Goal: Find contact information: Find contact information

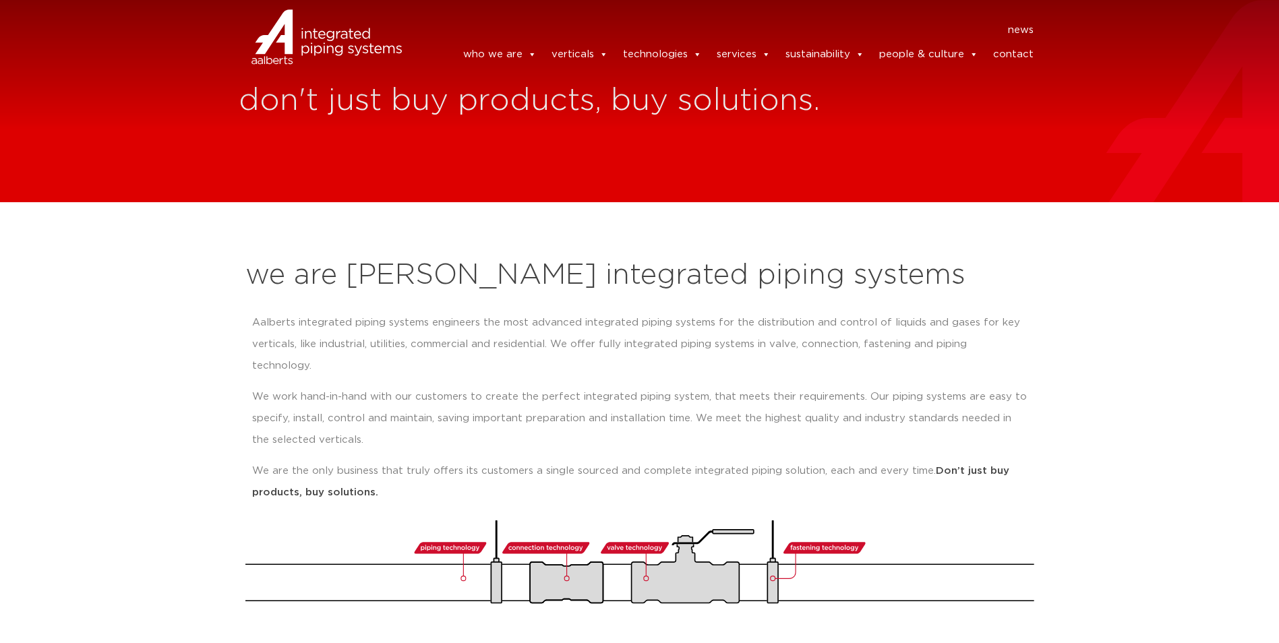
click at [1020, 55] on link "contact" at bounding box center [1013, 54] width 40 height 27
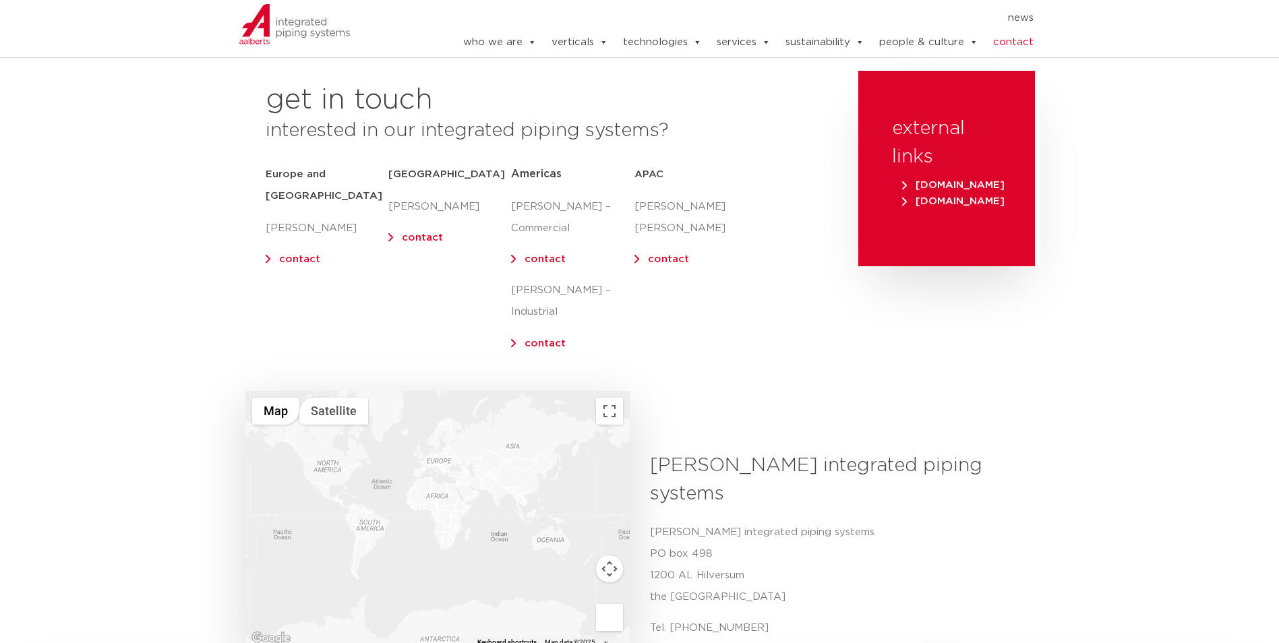
scroll to position [202, 0]
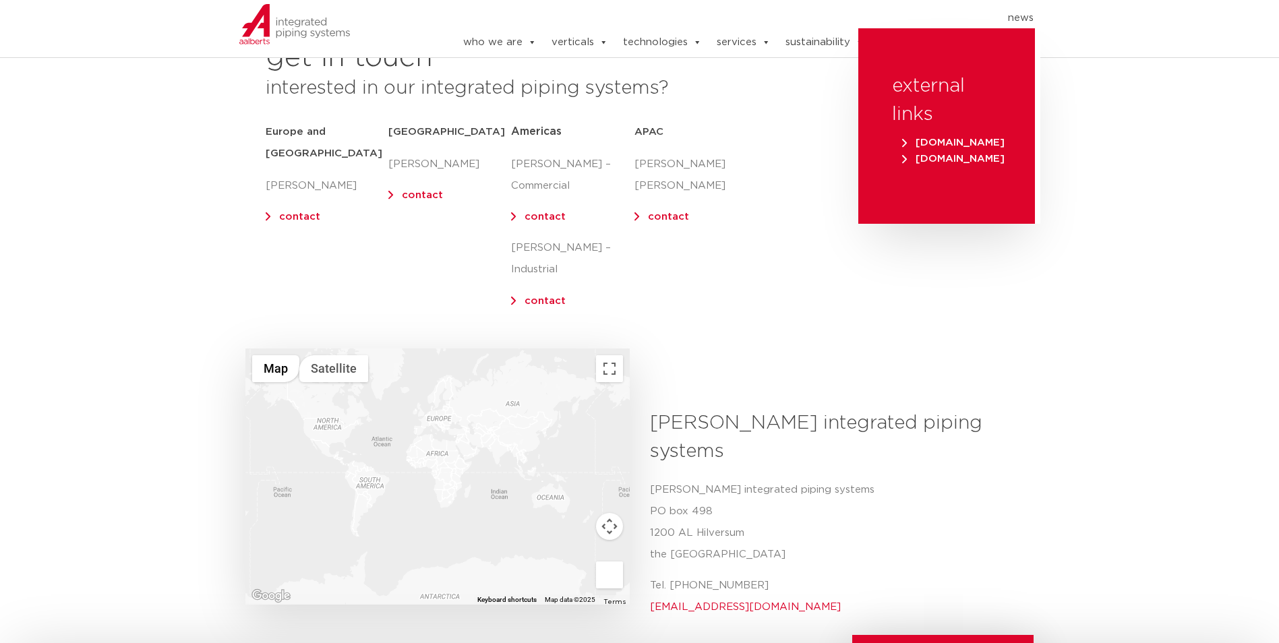
click at [326, 413] on div at bounding box center [437, 477] width 384 height 256
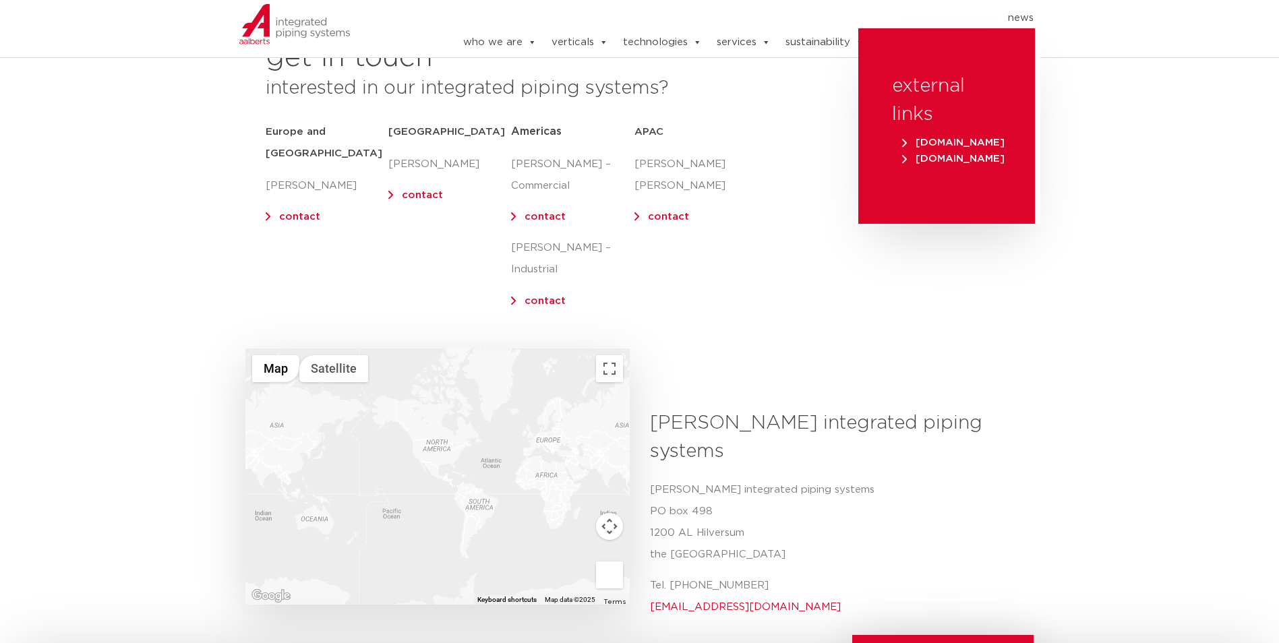
drag, startPoint x: 324, startPoint y: 407, endPoint x: 435, endPoint y: 429, distance: 113.3
click at [435, 429] on div at bounding box center [437, 477] width 384 height 256
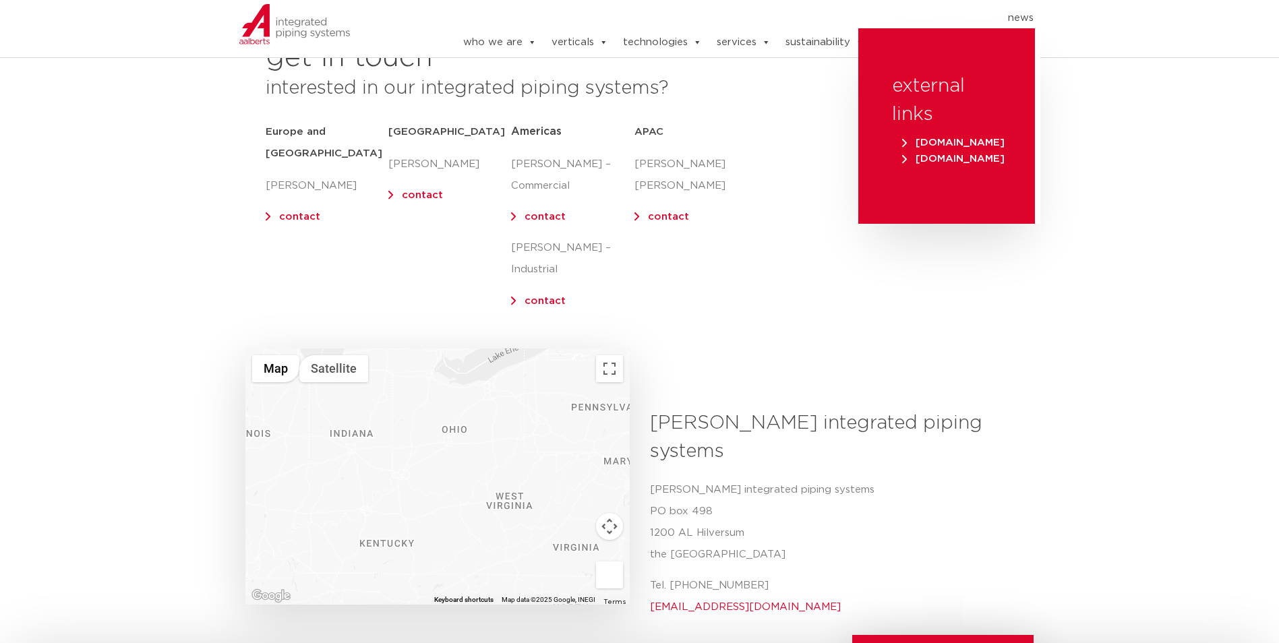
drag, startPoint x: 449, startPoint y: 415, endPoint x: 463, endPoint y: 439, distance: 27.8
click at [463, 439] on div at bounding box center [437, 477] width 384 height 256
click at [607, 513] on button "Map camera controls" at bounding box center [609, 526] width 27 height 27
click at [541, 547] on button "Move down" at bounding box center [542, 560] width 27 height 27
click at [544, 479] on button "Move up" at bounding box center [542, 492] width 27 height 27
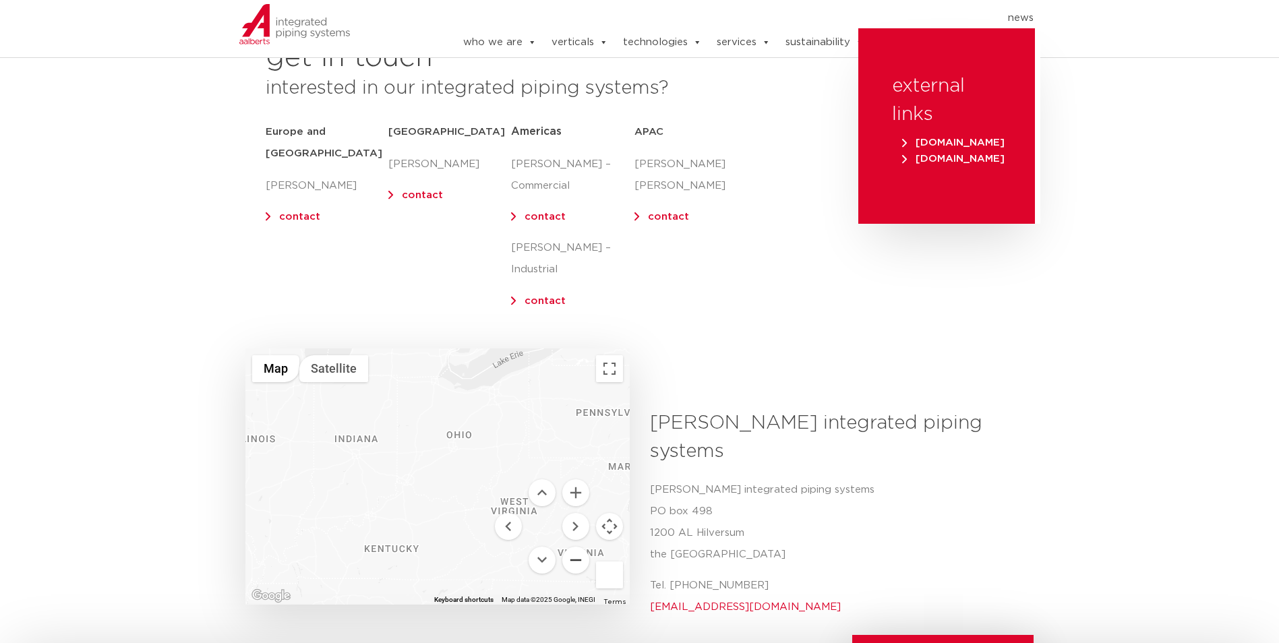
click at [573, 547] on button "Zoom out" at bounding box center [575, 560] width 27 height 27
drag, startPoint x: 450, startPoint y: 422, endPoint x: 447, endPoint y: 439, distance: 17.2
click at [447, 439] on div at bounding box center [437, 477] width 384 height 256
click at [444, 471] on div at bounding box center [437, 477] width 384 height 256
click at [438, 456] on div at bounding box center [437, 477] width 384 height 256
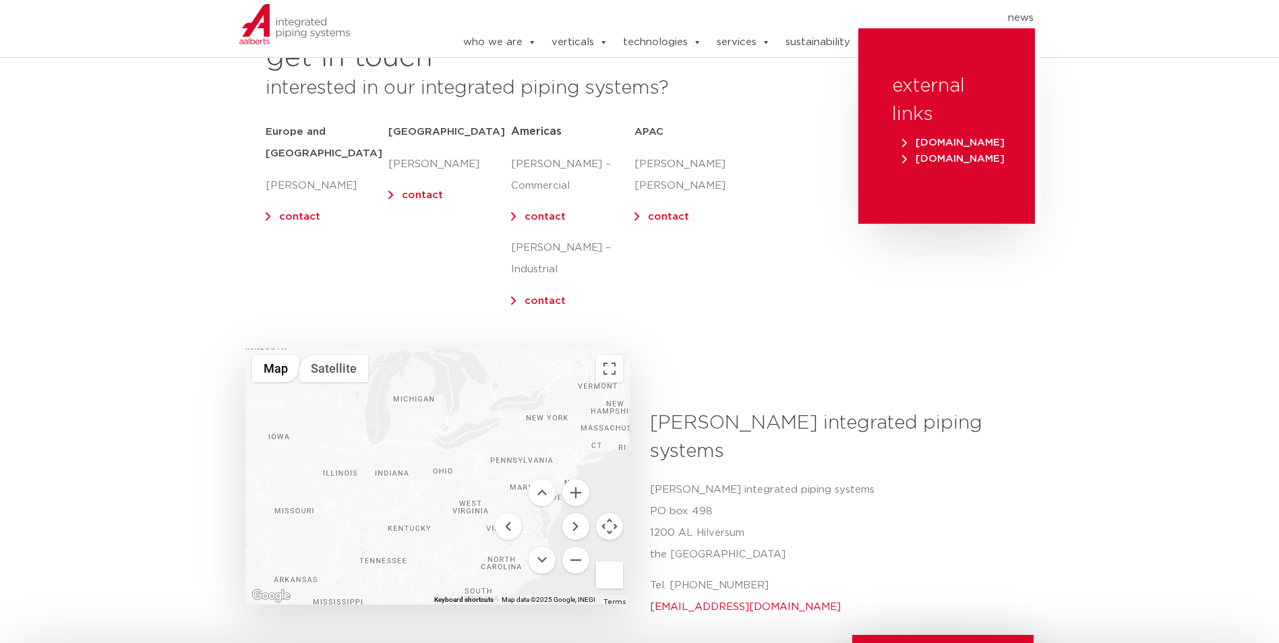
drag, startPoint x: 419, startPoint y: 438, endPoint x: 434, endPoint y: 455, distance: 21.5
click at [434, 455] on div at bounding box center [437, 477] width 384 height 256
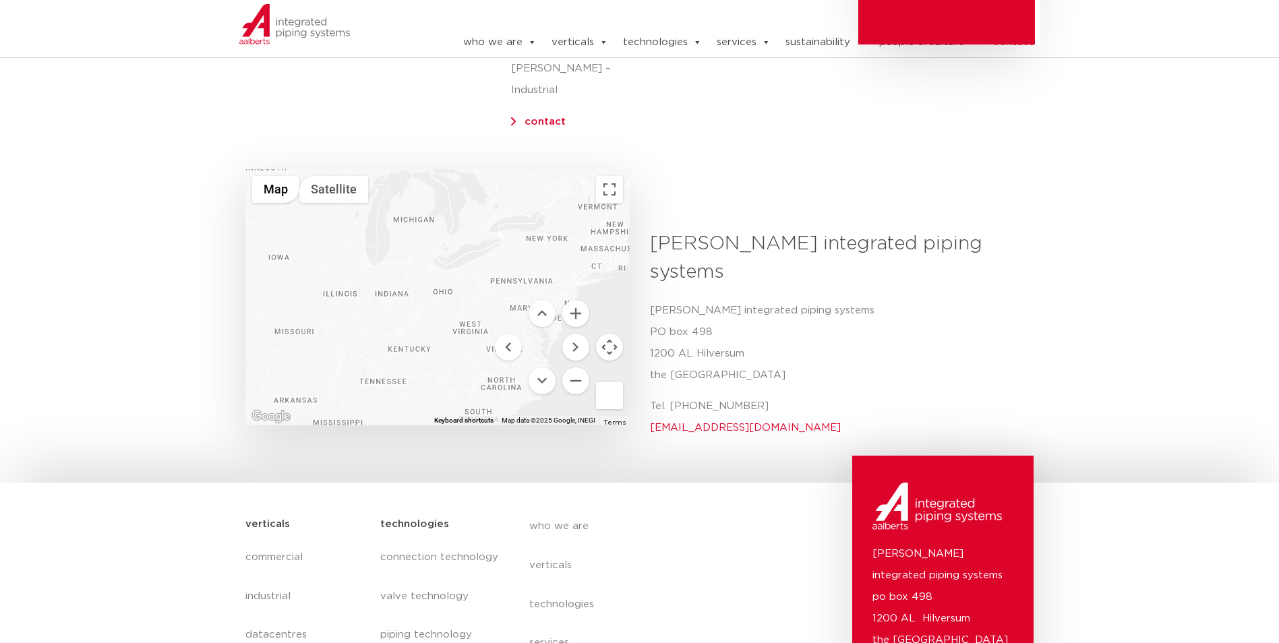
scroll to position [353, 0]
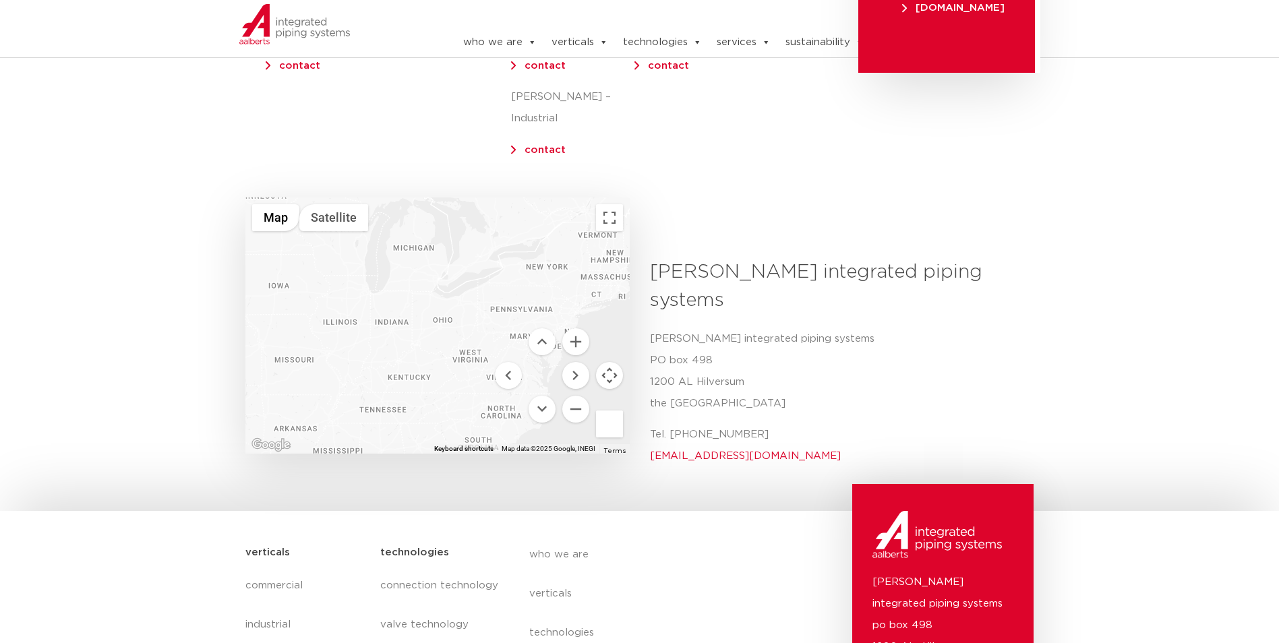
drag, startPoint x: 123, startPoint y: 237, endPoint x: 119, endPoint y: 204, distance: 33.2
click at [119, 204] on div "don't just buy products, buy solutions. get in touch interested in our integrat…" at bounding box center [639, 66] width 1279 height 838
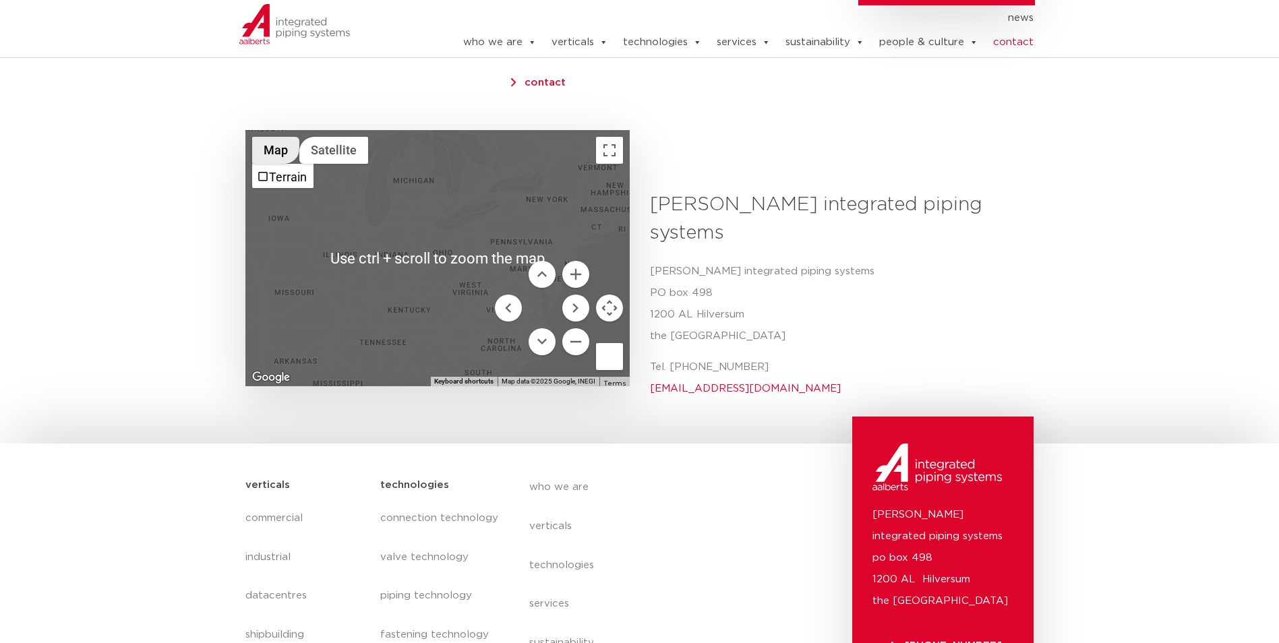
scroll to position [84, 0]
